Goal: Check status: Check status

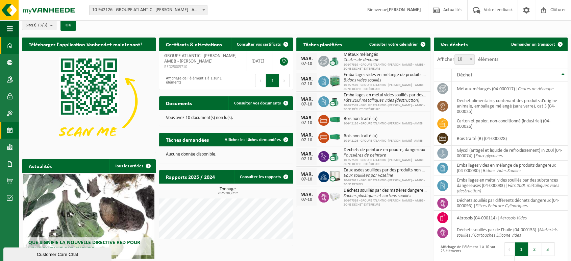
click at [6, 132] on link "Calendrier" at bounding box center [9, 130] width 19 height 17
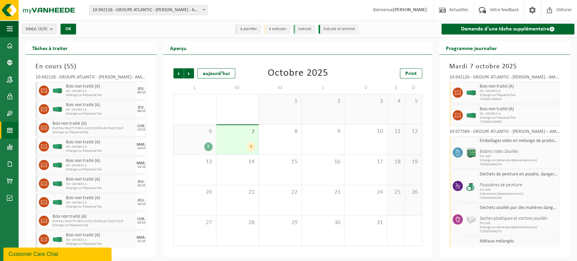
drag, startPoint x: 365, startPoint y: 60, endPoint x: 365, endPoint y: 56, distance: 4.4
click at [365, 59] on div "Précédent Suivant aujourd'hui Octobre 2025 Print L M M J V S D 29 1 30 2 1 2 3 …" at bounding box center [297, 156] width 269 height 202
click at [5, 46] on link "Tableau de bord" at bounding box center [9, 45] width 19 height 17
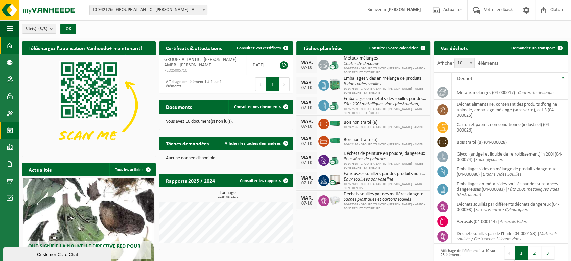
click at [11, 130] on span at bounding box center [10, 130] width 6 height 17
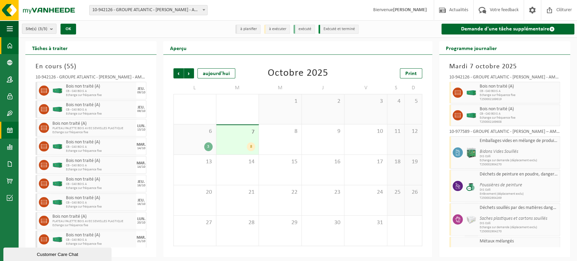
click at [13, 45] on link "Tableau de bord" at bounding box center [9, 45] width 19 height 17
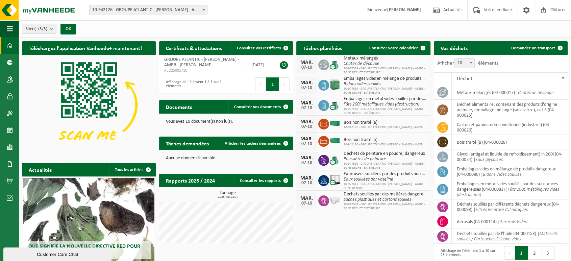
click at [163, 28] on div "Site(s) (3/3) Tout sélectionner Tout désélectionner Sélectionner les actifs GRO…" at bounding box center [295, 29] width 552 height 18
click at [384, 47] on span "Consulter votre calendrier" at bounding box center [393, 48] width 49 height 4
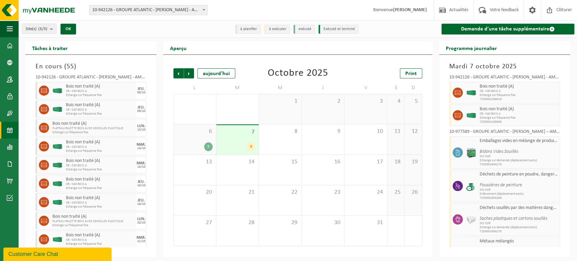
click at [251, 146] on div "8" at bounding box center [251, 146] width 8 height 9
click at [565, 161] on div "Mardi 7 octobre 2025 10-942126 - GROUPE ATLANTIC - MERVILLE BILLY BERCLAU - AMB…" at bounding box center [504, 156] width 131 height 202
click at [566, 112] on div "Mardi 7 octobre 2025 10-942126 - GROUPE ATLANTIC - MERVILLE BILLY BERCLAU - AMB…" at bounding box center [504, 156] width 131 height 202
